Goal: Navigation & Orientation: Find specific page/section

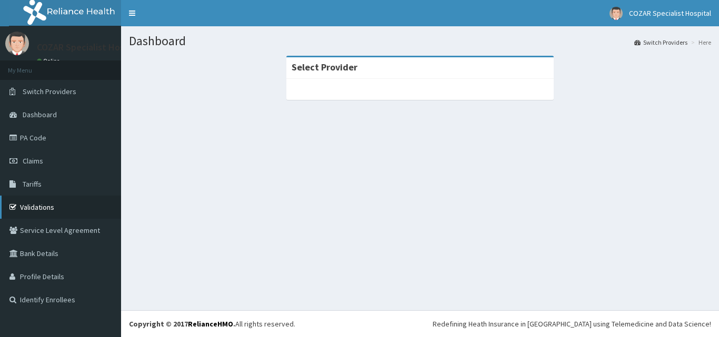
click at [57, 209] on link "Validations" at bounding box center [60, 207] width 121 height 23
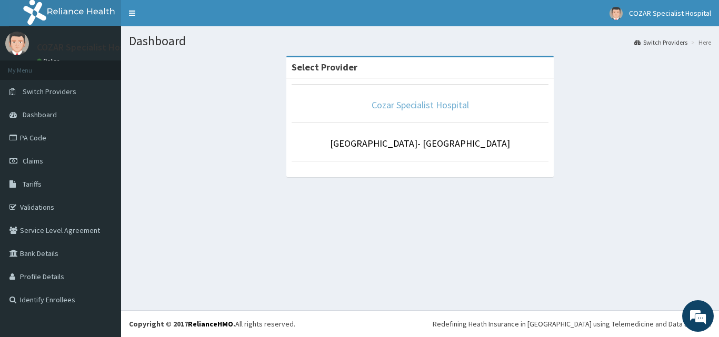
click at [414, 108] on link "Cozar Specialist Hospital" at bounding box center [419, 105] width 97 height 12
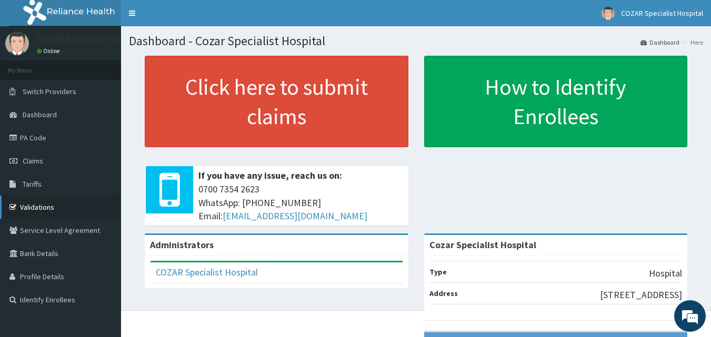
click at [38, 207] on link "Validations" at bounding box center [60, 207] width 121 height 23
